Goal: Task Accomplishment & Management: Use online tool/utility

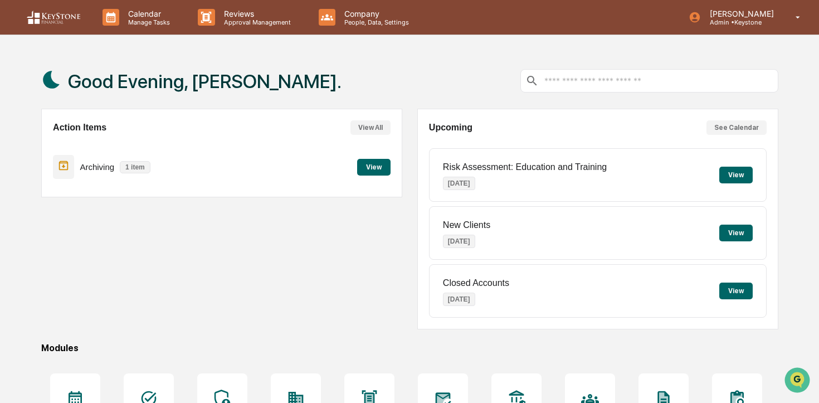
click at [364, 170] on button "View" at bounding box center [373, 167] width 33 height 17
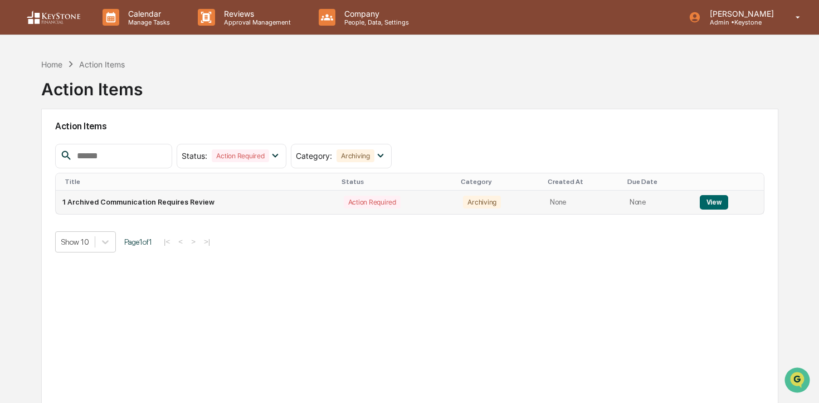
click at [718, 199] on button "View" at bounding box center [713, 202] width 28 height 14
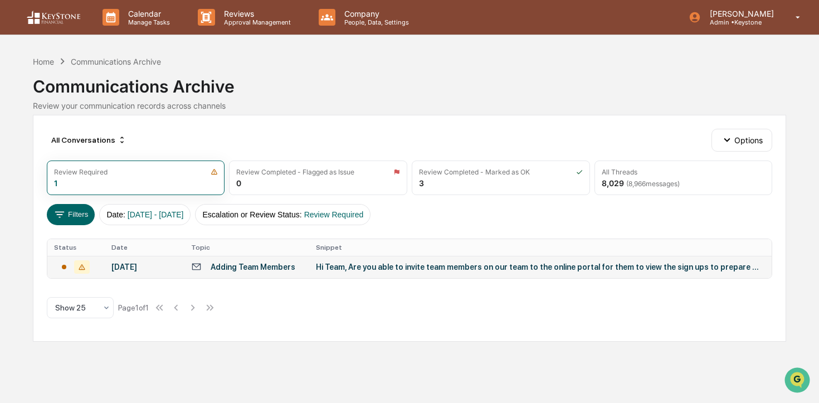
click at [553, 265] on div "Hi Team, Are you able to invite team members on our team to the online portal f…" at bounding box center [538, 266] width 445 height 9
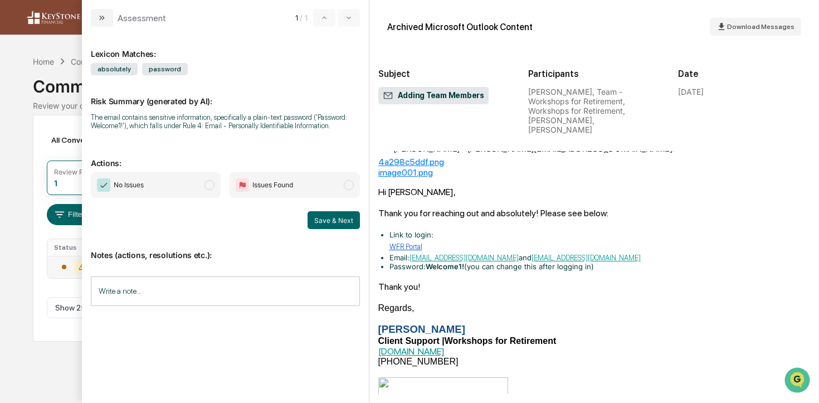
scroll to position [135, 0]
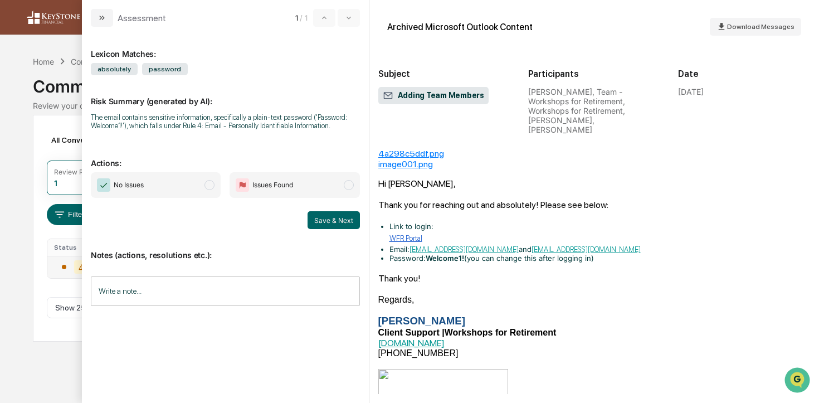
click at [209, 189] on span "modal" at bounding box center [209, 185] width 10 height 10
click at [324, 229] on button "Save & Next" at bounding box center [333, 220] width 52 height 18
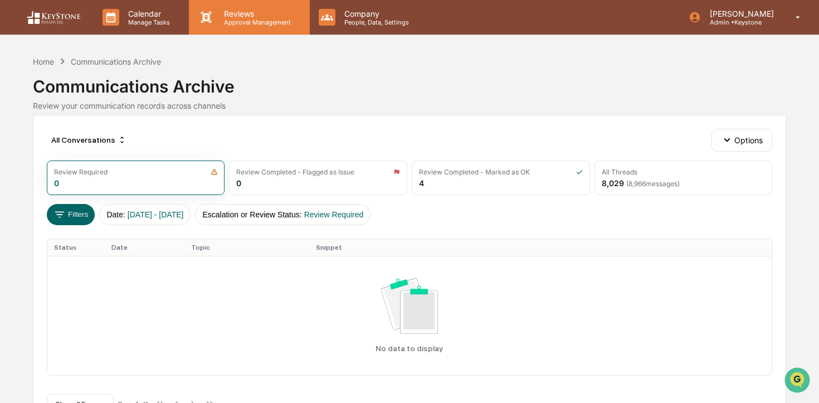
click at [229, 10] on p "Reviews" at bounding box center [255, 13] width 81 height 9
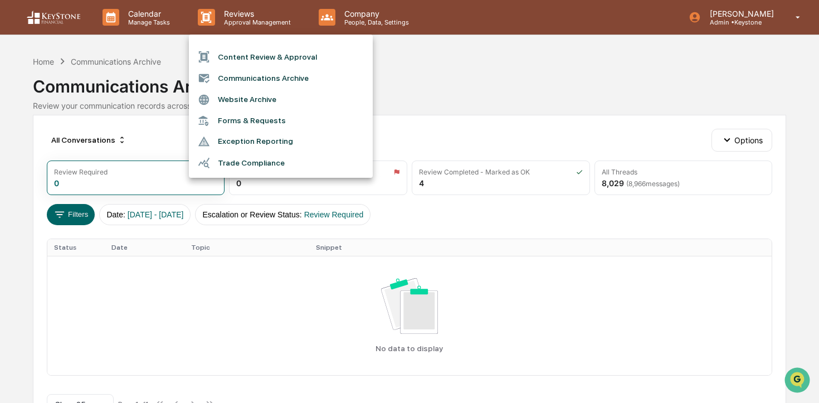
click at [237, 51] on li "Content Review & Approval" at bounding box center [281, 56] width 184 height 21
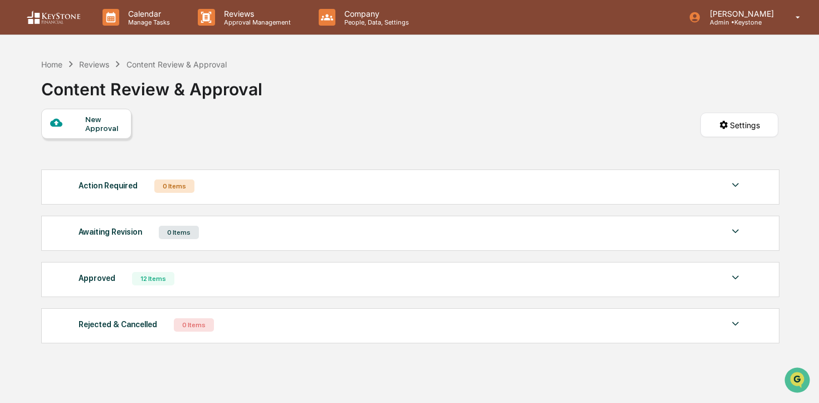
click at [72, 133] on div "New Approval" at bounding box center [86, 124] width 90 height 30
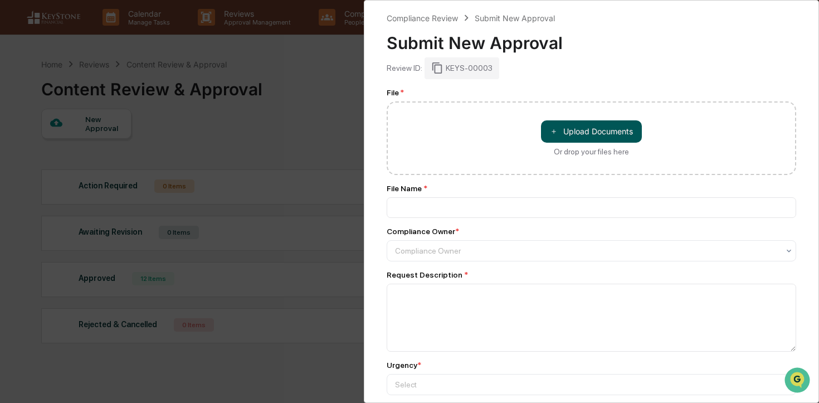
click at [558, 133] on button "＋ Upload Documents" at bounding box center [591, 131] width 101 height 22
type input "**********"
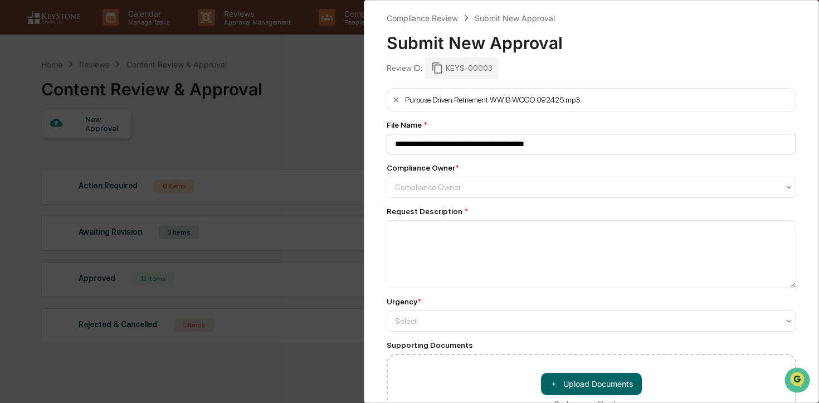
scroll to position [14, 0]
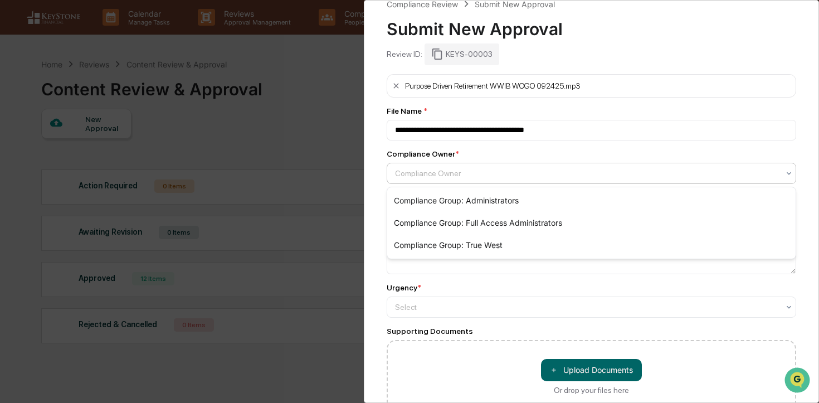
click at [488, 175] on div at bounding box center [587, 173] width 384 height 11
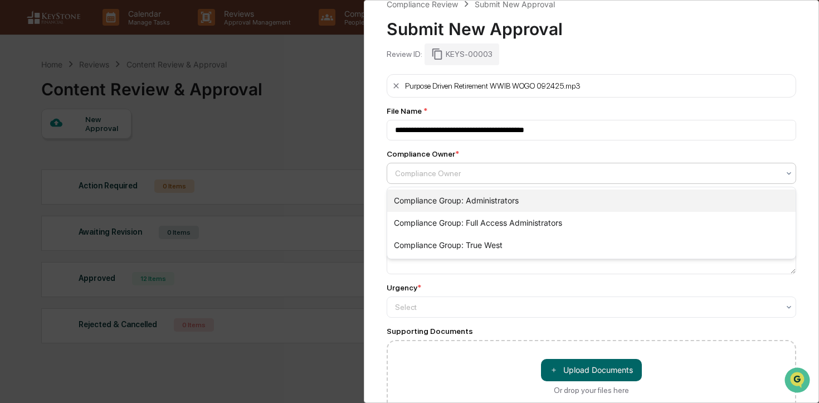
click at [489, 197] on div "Compliance Group: Administrators" at bounding box center [591, 200] width 408 height 22
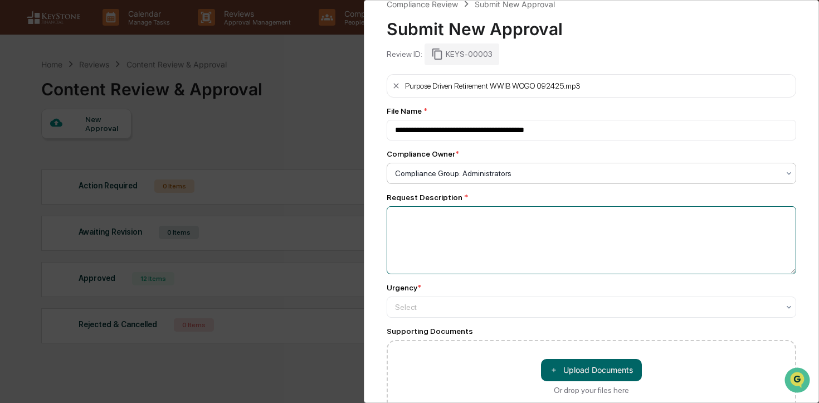
click at [493, 238] on textarea at bounding box center [590, 240] width 409 height 68
type textarea "**********"
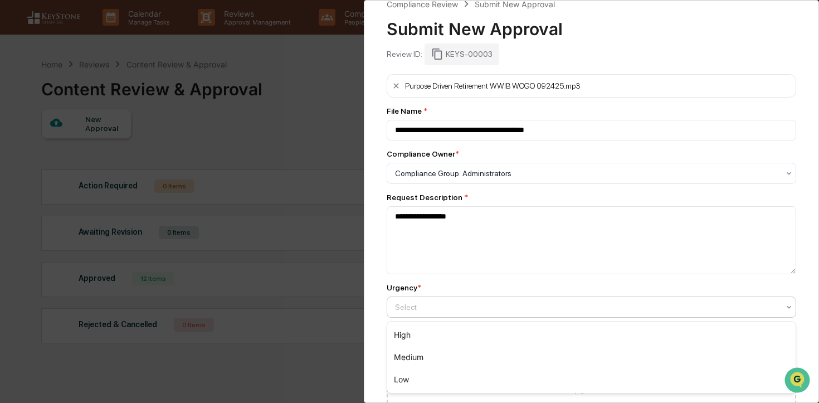
click at [557, 312] on div at bounding box center [587, 306] width 384 height 11
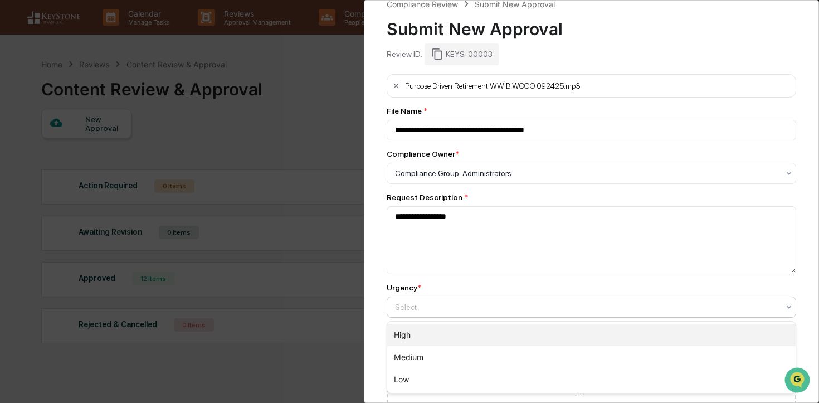
click at [554, 335] on div "High" at bounding box center [591, 335] width 408 height 22
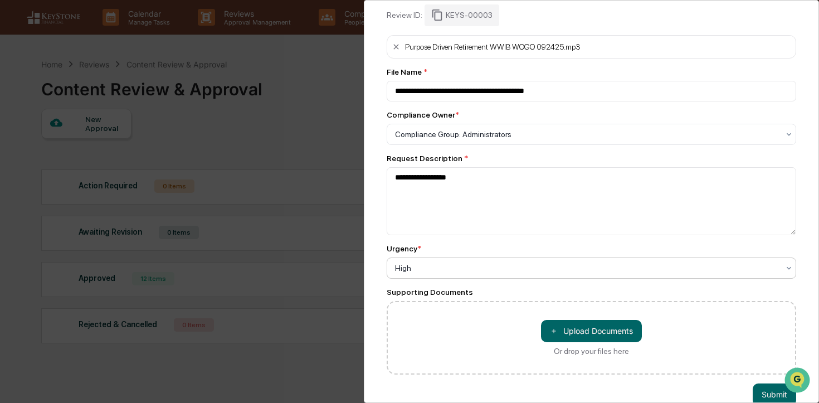
scroll to position [53, 0]
click at [765, 389] on button "Submit" at bounding box center [773, 394] width 43 height 22
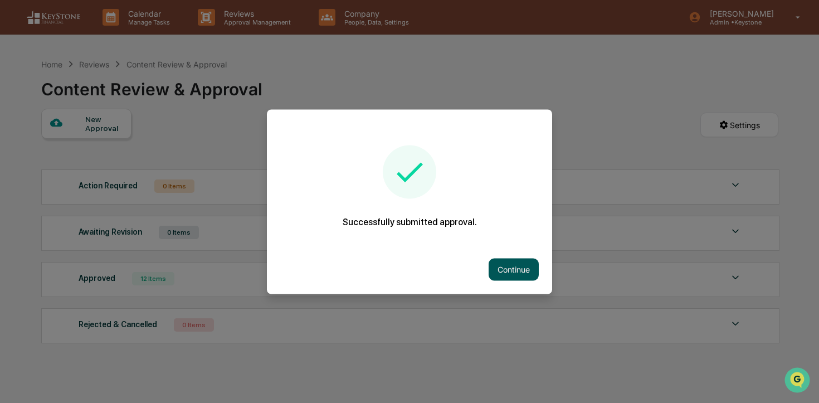
click at [499, 268] on button "Continue" at bounding box center [513, 269] width 50 height 22
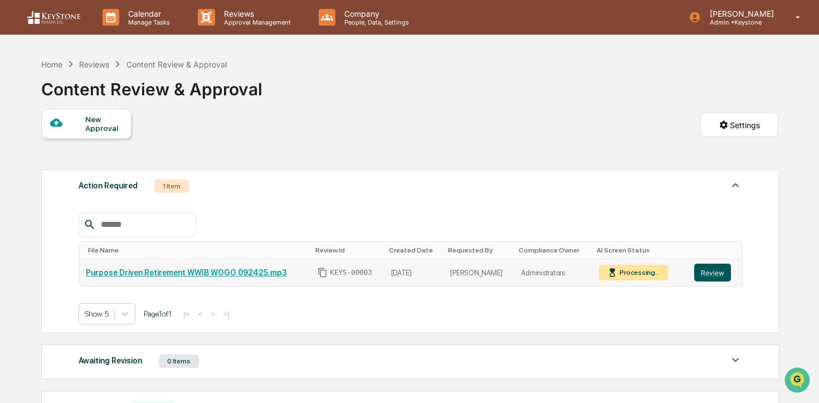
click at [705, 276] on button "Review" at bounding box center [712, 272] width 37 height 18
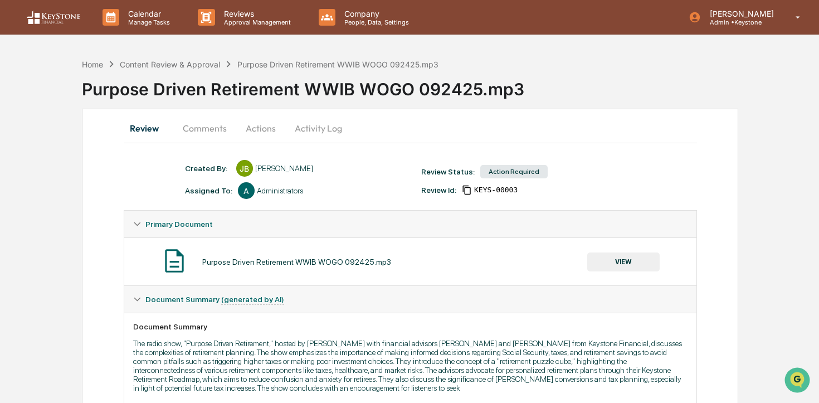
click at [209, 124] on button "Comments" at bounding box center [205, 128] width 62 height 27
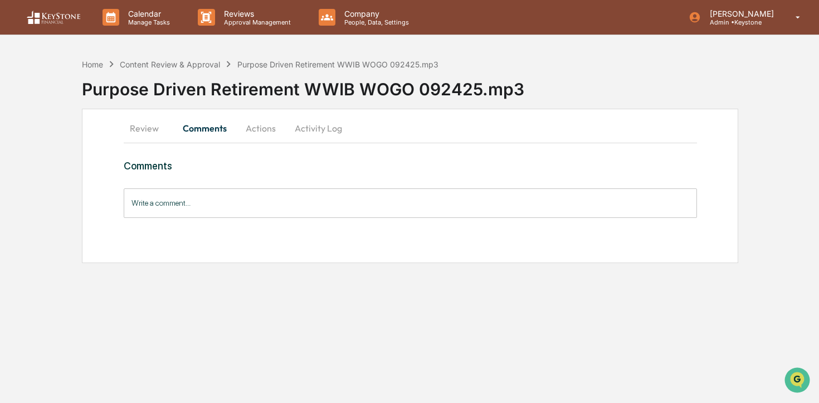
click at [264, 133] on button "Actions" at bounding box center [261, 128] width 50 height 27
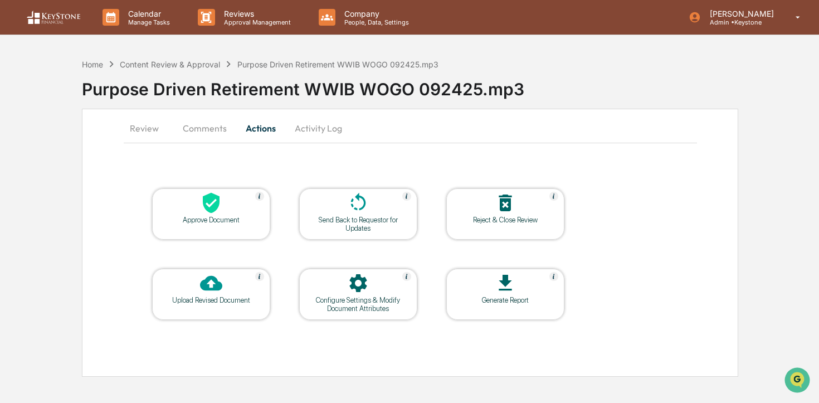
click at [192, 229] on div "Approve Document" at bounding box center [211, 213] width 118 height 51
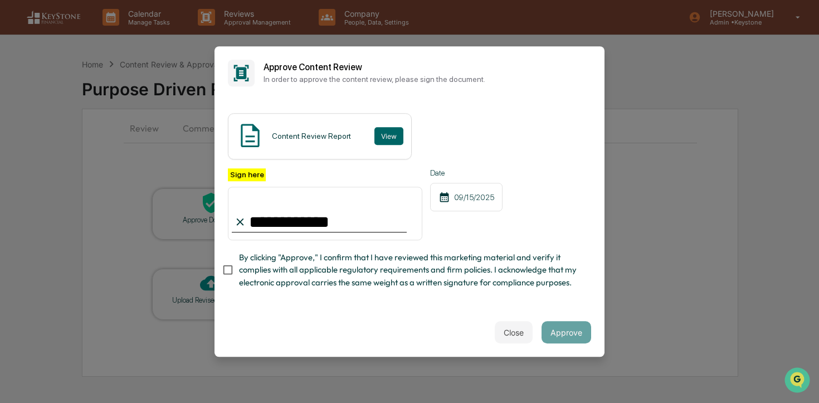
type input "**********"
click at [447, 269] on span "By clicking "Approve," I confirm that I have reviewed this marketing material a…" at bounding box center [410, 269] width 343 height 37
click at [557, 327] on button "Approve" at bounding box center [566, 332] width 50 height 22
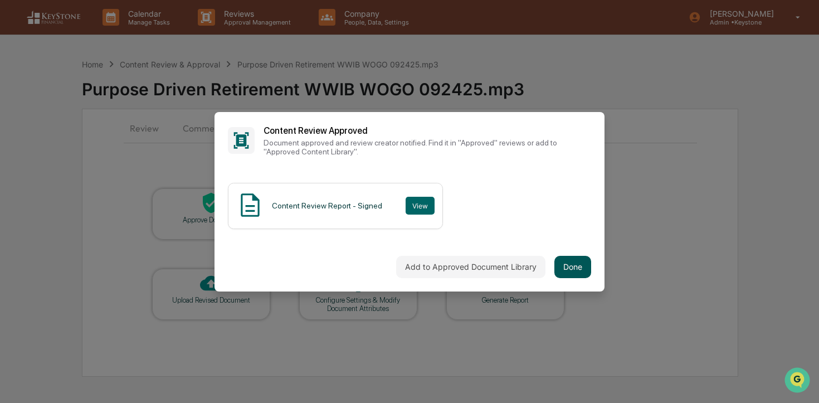
click at [588, 269] on button "Done" at bounding box center [572, 267] width 37 height 22
